Goal: Task Accomplishment & Management: Manage account settings

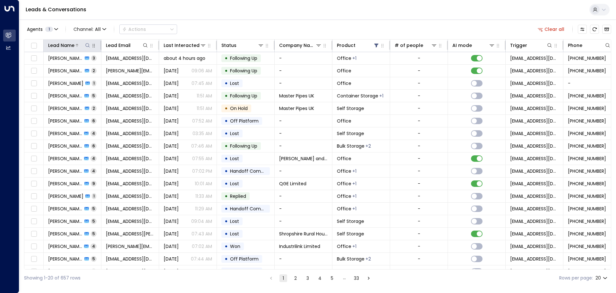
click at [87, 44] on icon at bounding box center [87, 45] width 5 height 5
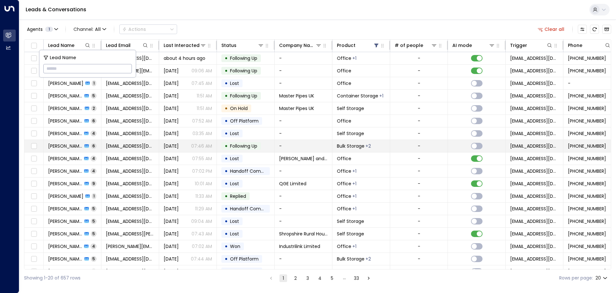
type input "**********"
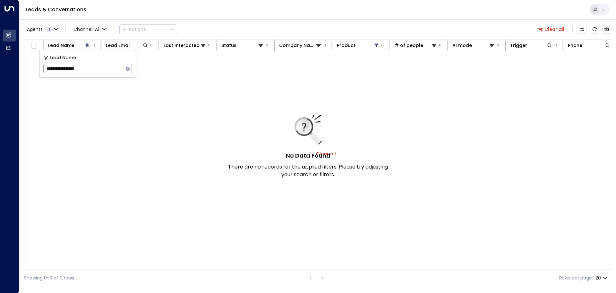
click at [334, 154] on div "No Data Found There are no records for the applied filters. Please try adjustin…" at bounding box center [308, 147] width 161 height 64
click at [333, 153] on div "No Data Found There are no records for the applied filters. Please try adjustin…" at bounding box center [308, 147] width 161 height 64
click at [333, 152] on div "No Data Found There are no records for the applied filters. Please try adjustin…" at bounding box center [308, 147] width 161 height 64
click at [314, 152] on h5 "No Data Found" at bounding box center [308, 155] width 45 height 9
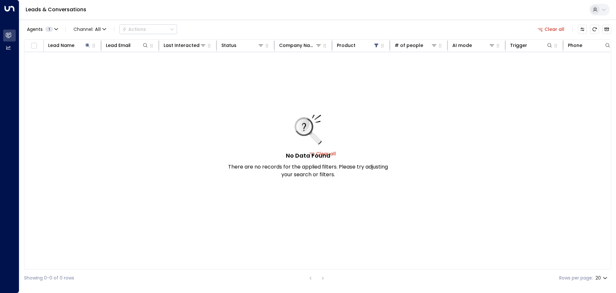
click at [307, 124] on icon at bounding box center [304, 126] width 17 height 17
drag, startPoint x: 307, startPoint y: 124, endPoint x: 310, endPoint y: 89, distance: 35.4
click at [307, 124] on icon at bounding box center [304, 126] width 17 height 17
drag, startPoint x: 313, startPoint y: 96, endPoint x: 329, endPoint y: 88, distance: 17.4
click at [318, 93] on div "No Data Found There are no records for the applied filters. Please try adjustin…" at bounding box center [322, 153] width 597 height 203
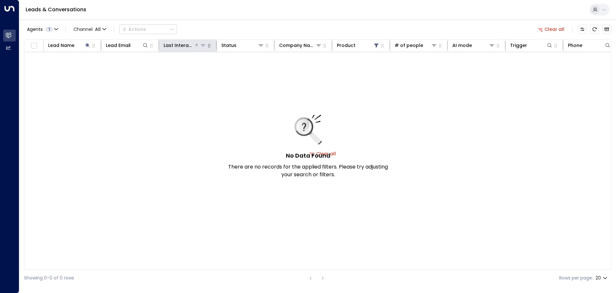
click at [200, 45] on button at bounding box center [203, 45] width 6 height 6
click at [61, 44] on div "Lead Name" at bounding box center [61, 45] width 26 height 8
click at [75, 44] on icon at bounding box center [77, 45] width 4 height 4
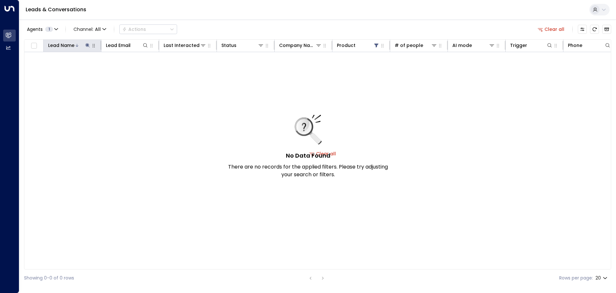
click at [76, 45] on icon at bounding box center [77, 45] width 3 height 3
click at [77, 45] on icon at bounding box center [77, 45] width 4 height 4
click at [77, 45] on icon at bounding box center [77, 45] width 3 height 3
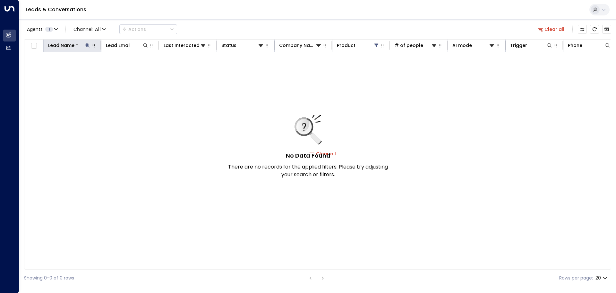
click at [77, 45] on icon at bounding box center [77, 45] width 3 height 3
